Goal: Task Accomplishment & Management: Use online tool/utility

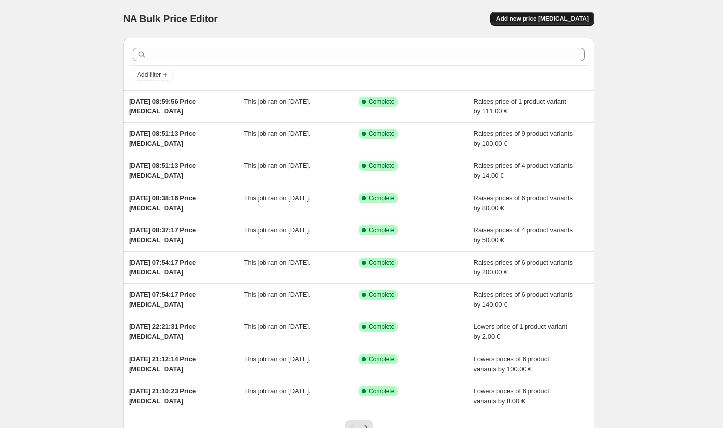
click at [543, 25] on button "Add new price [MEDICAL_DATA]" at bounding box center [542, 19] width 104 height 14
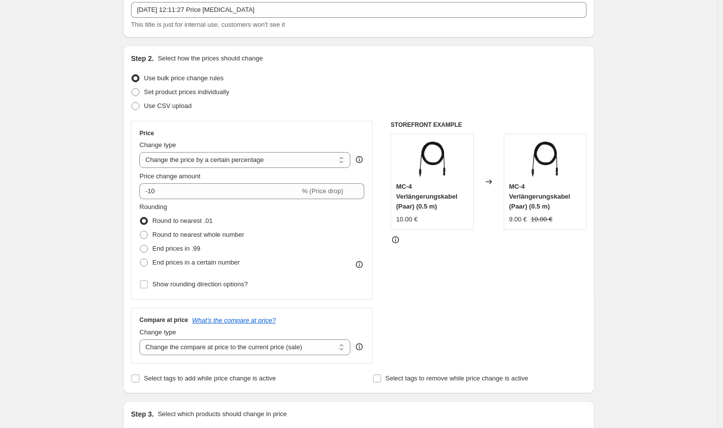
scroll to position [50, 0]
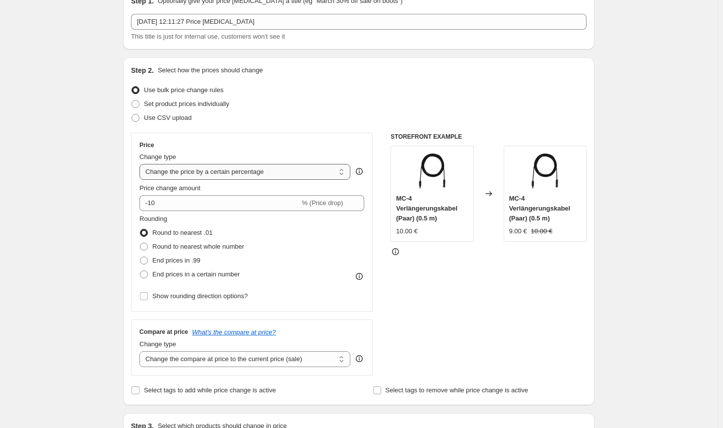
click at [253, 165] on select "Change the price to a certain amount Change the price by a certain amount Chang…" at bounding box center [244, 172] width 211 height 16
select select "by"
click at [141, 164] on select "Change the price to a certain amount Change the price by a certain amount Chang…" at bounding box center [244, 172] width 211 height 16
type input "-10.00"
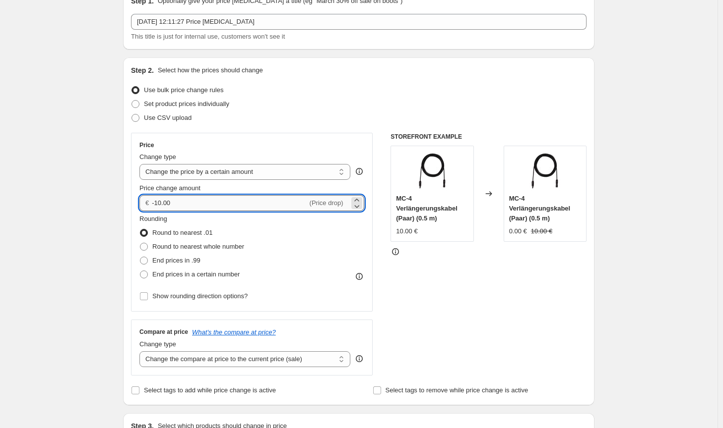
drag, startPoint x: 190, startPoint y: 204, endPoint x: 169, endPoint y: 202, distance: 21.9
click at [169, 202] on input "-10.00" at bounding box center [229, 203] width 155 height 16
